Goal: Navigation & Orientation: Find specific page/section

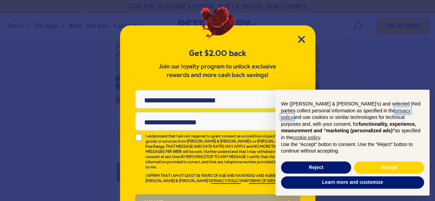
scroll to position [20, 0]
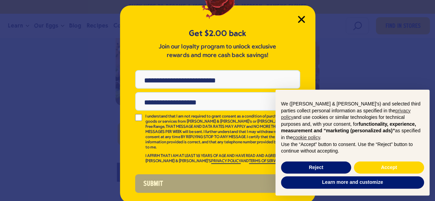
click at [301, 19] on icon "Close Modal" at bounding box center [300, 19] width 7 height 7
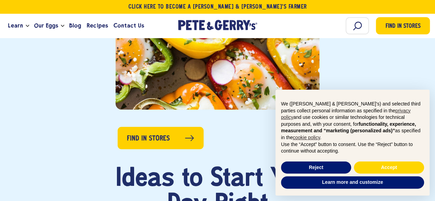
scroll to position [275, 0]
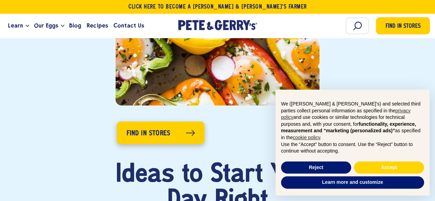
click at [153, 131] on span "Find in Stores" at bounding box center [148, 133] width 44 height 11
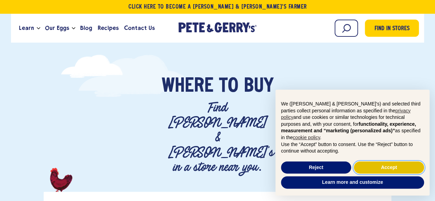
click at [393, 168] on button "Accept" at bounding box center [388, 167] width 70 height 12
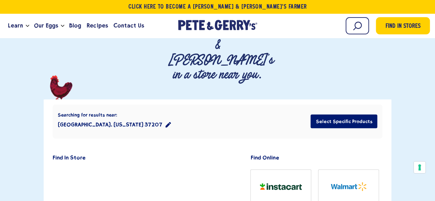
scroll to position [103, 0]
